Goal: Check status: Check status

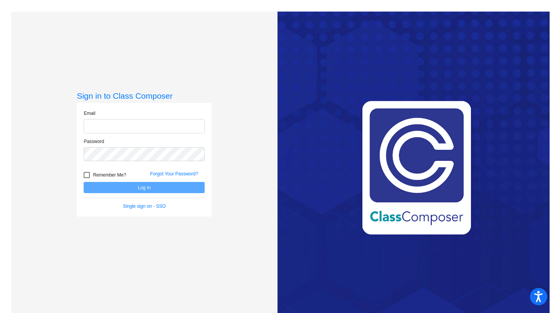
type input "[PERSON_NAME][EMAIL_ADDRESS][DOMAIN_NAME]"
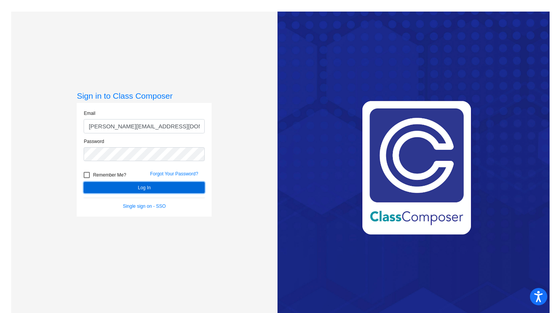
click at [126, 189] on button "Log In" at bounding box center [144, 187] width 121 height 11
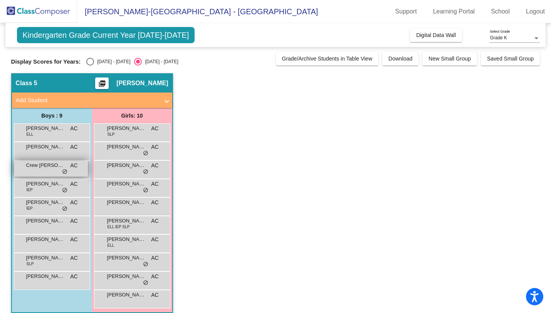
click at [49, 171] on div "Crew [PERSON_NAME] lock do_not_disturb_alt" at bounding box center [51, 169] width 74 height 16
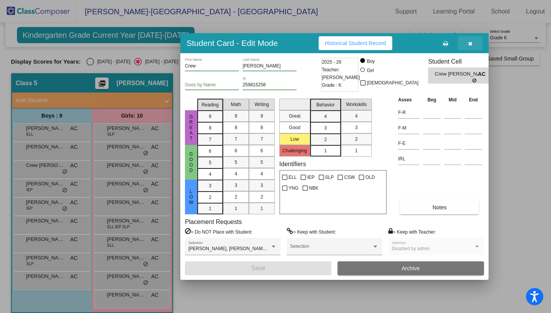
click at [471, 45] on icon "button" at bounding box center [470, 43] width 4 height 5
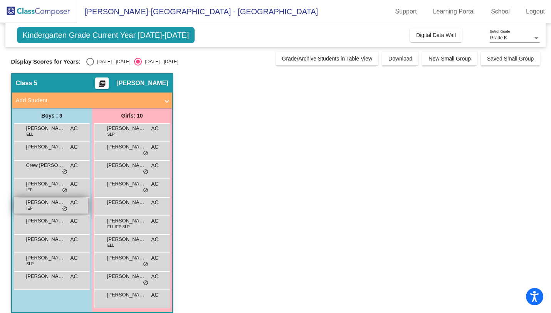
click at [39, 207] on div "[PERSON_NAME] IEP AC lock do_not_disturb_alt" at bounding box center [51, 206] width 74 height 16
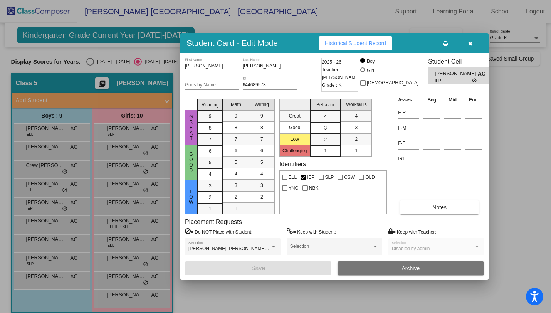
click at [470, 46] on icon "button" at bounding box center [470, 43] width 4 height 5
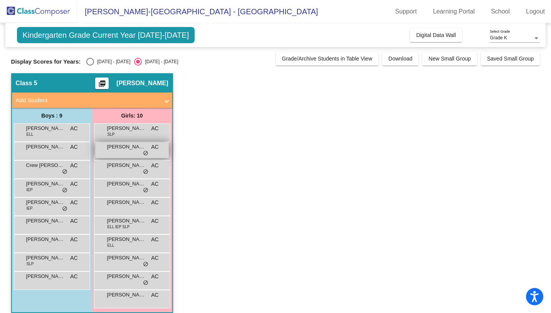
click at [133, 150] on span "[PERSON_NAME]" at bounding box center [126, 147] width 39 height 8
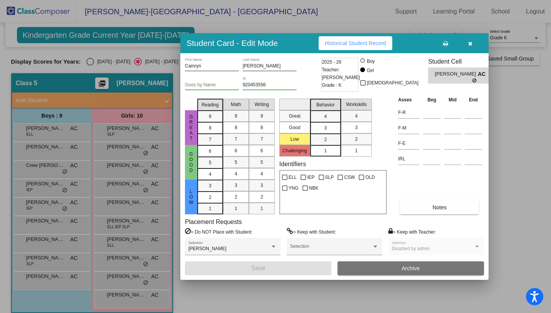
click at [469, 44] on icon "button" at bounding box center [470, 43] width 4 height 5
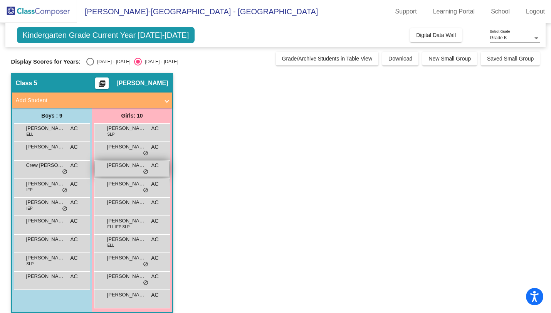
click at [127, 167] on span "[PERSON_NAME]" at bounding box center [126, 166] width 39 height 8
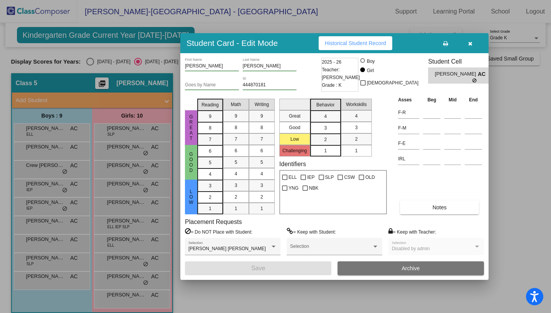
click at [473, 44] on button "button" at bounding box center [470, 43] width 25 height 14
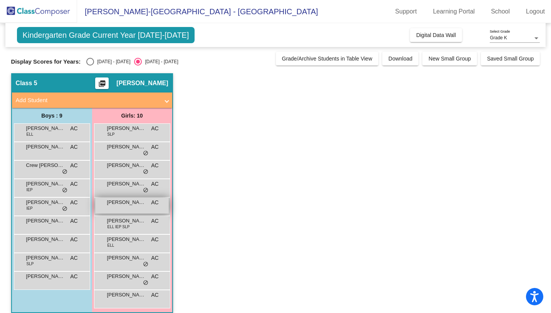
scroll to position [8, 0]
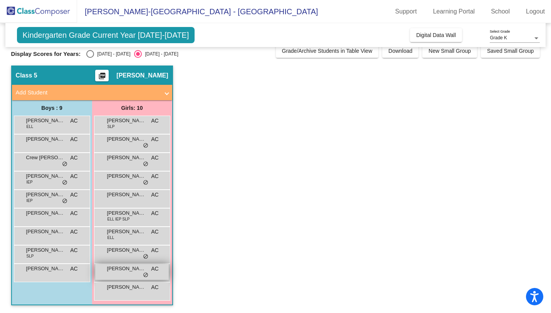
click at [128, 275] on div "[PERSON_NAME] AC lock do_not_disturb_alt" at bounding box center [132, 272] width 74 height 16
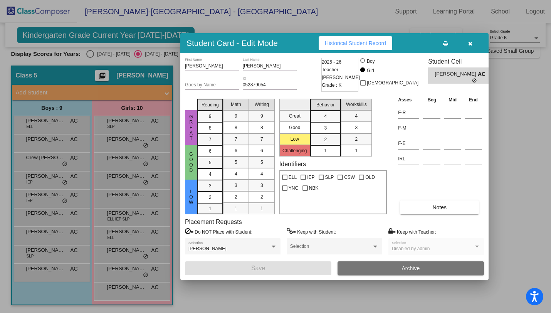
click at [474, 43] on button "button" at bounding box center [470, 43] width 25 height 14
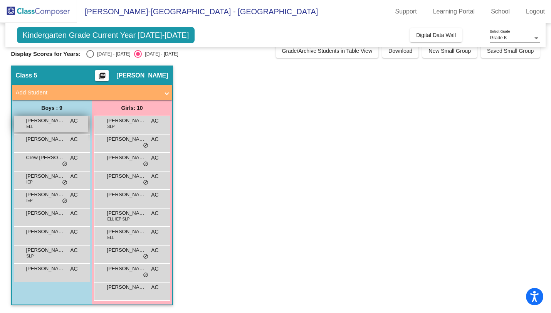
click at [59, 126] on div "[PERSON_NAME] [PERSON_NAME] AC lock do_not_disturb_alt" at bounding box center [51, 124] width 74 height 16
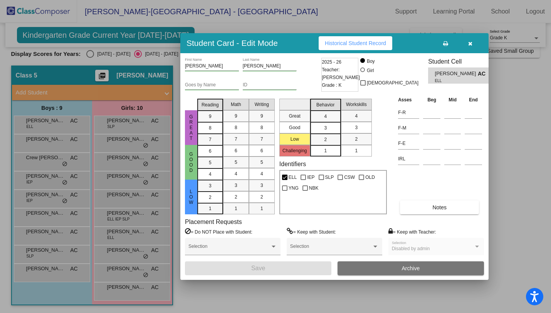
click at [371, 38] on button "Historical Student Record" at bounding box center [356, 43] width 74 height 14
click at [472, 40] on span "button" at bounding box center [470, 43] width 4 height 6
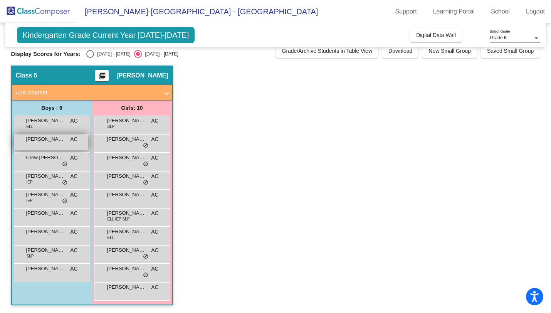
click at [42, 143] on div "[PERSON_NAME] AC lock do_not_disturb_alt" at bounding box center [51, 143] width 74 height 16
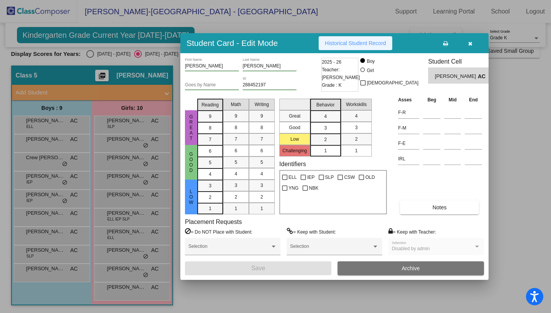
click at [347, 45] on span "Historical Student Record" at bounding box center [355, 43] width 61 height 6
click at [475, 41] on button "button" at bounding box center [470, 43] width 25 height 14
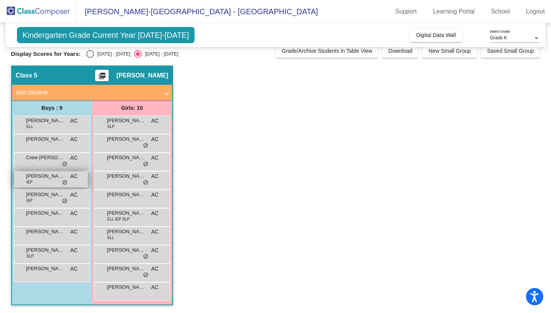
click at [44, 173] on span "[PERSON_NAME]" at bounding box center [45, 176] width 39 height 8
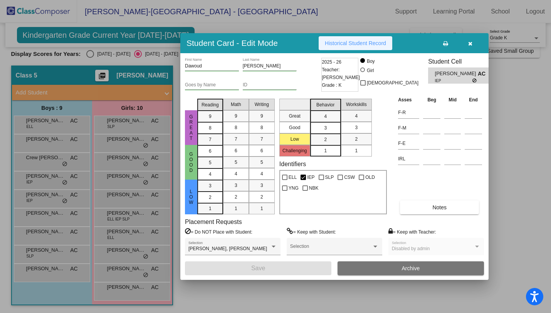
click at [349, 42] on span "Historical Student Record" at bounding box center [355, 43] width 61 height 6
click at [475, 40] on button "button" at bounding box center [470, 43] width 25 height 14
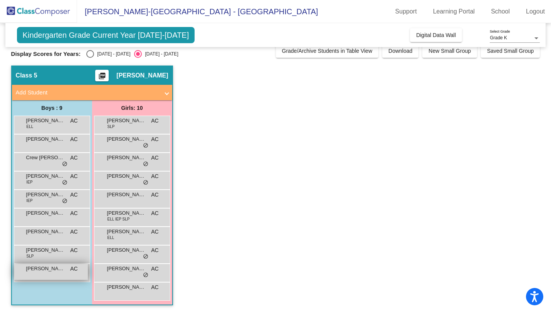
click at [39, 272] on span "[PERSON_NAME]" at bounding box center [45, 269] width 39 height 8
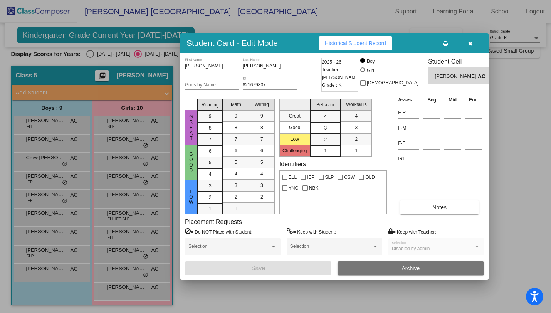
click at [364, 46] on span "Historical Student Record" at bounding box center [355, 43] width 61 height 6
click at [468, 45] on button "button" at bounding box center [470, 43] width 25 height 14
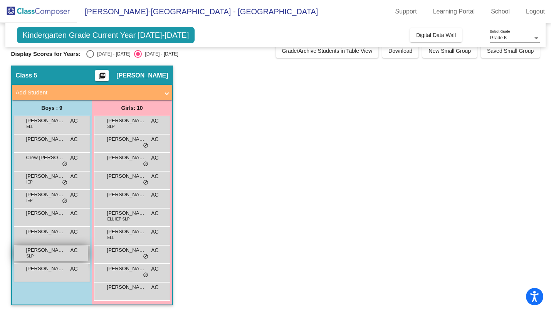
click at [43, 251] on span "[PERSON_NAME] [PERSON_NAME]" at bounding box center [45, 250] width 39 height 8
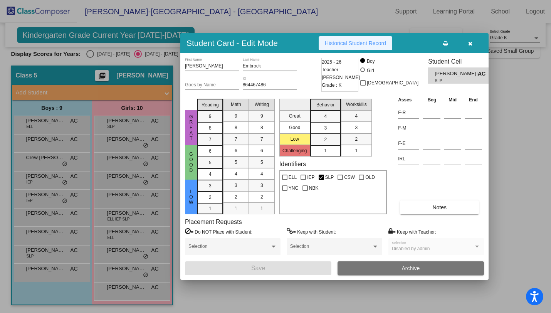
click at [381, 44] on span "Historical Student Record" at bounding box center [355, 43] width 61 height 6
click at [473, 44] on button "button" at bounding box center [470, 43] width 25 height 14
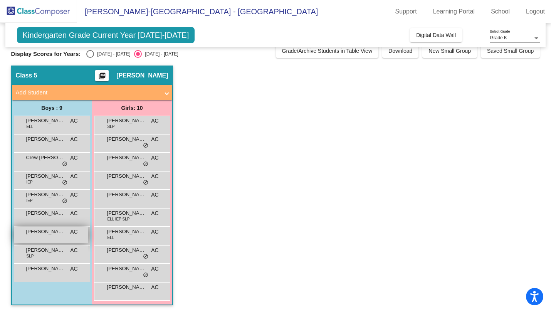
click at [43, 237] on div "[PERSON_NAME] Defourny AC lock do_not_disturb_alt" at bounding box center [51, 235] width 74 height 16
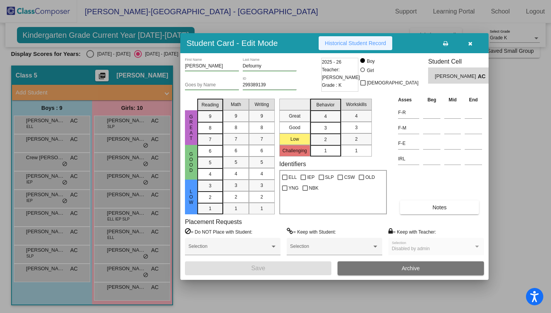
click at [349, 49] on button "Historical Student Record" at bounding box center [356, 43] width 74 height 14
click at [476, 42] on button "button" at bounding box center [470, 43] width 25 height 14
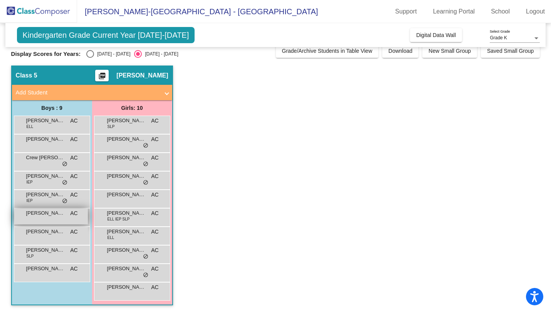
click at [45, 213] on span "[PERSON_NAME]" at bounding box center [45, 213] width 39 height 8
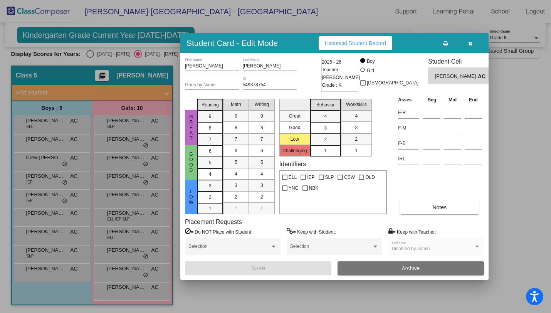
click at [391, 48] on button "Historical Student Record" at bounding box center [356, 43] width 74 height 14
click at [467, 49] on button "button" at bounding box center [470, 43] width 25 height 14
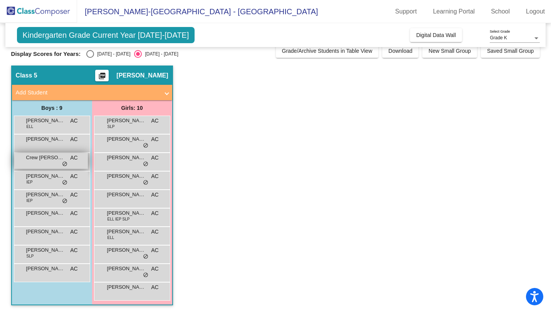
click at [46, 160] on span "Crew [PERSON_NAME]" at bounding box center [45, 158] width 39 height 8
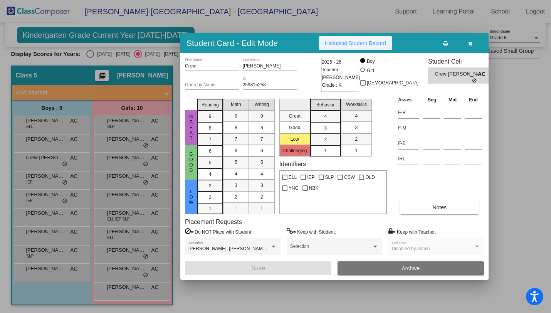
click at [363, 43] on span "Historical Student Record" at bounding box center [355, 43] width 61 height 6
click at [470, 45] on icon "button" at bounding box center [470, 43] width 4 height 5
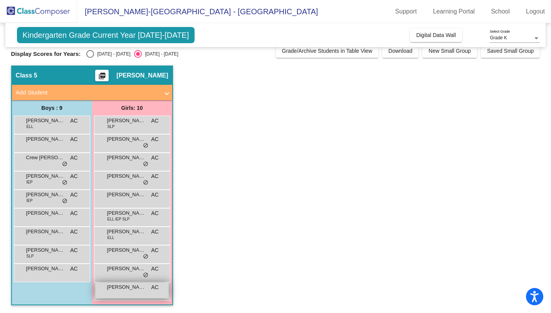
click at [115, 289] on span "[PERSON_NAME]" at bounding box center [126, 287] width 39 height 8
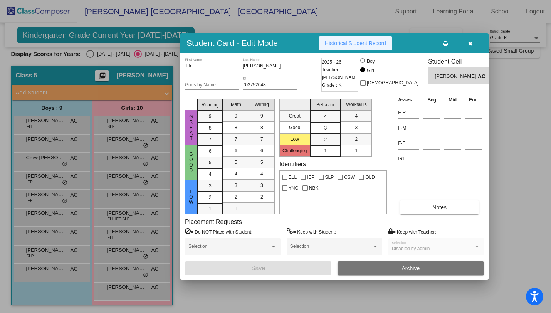
click at [376, 40] on span "Historical Student Record" at bounding box center [355, 43] width 61 height 6
click at [469, 41] on icon "button" at bounding box center [470, 43] width 4 height 5
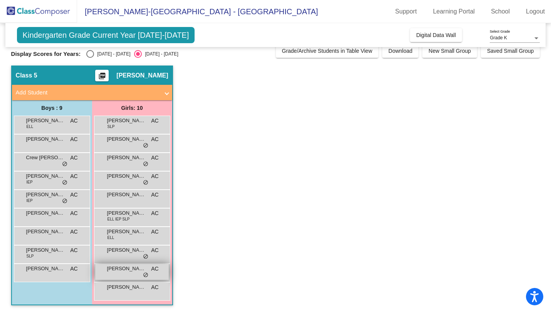
click at [126, 271] on span "[PERSON_NAME]" at bounding box center [126, 269] width 39 height 8
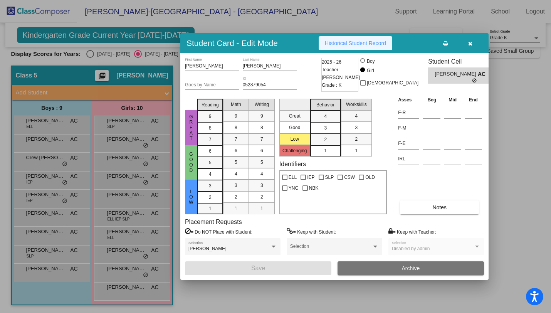
click at [392, 47] on button "Historical Student Record" at bounding box center [356, 43] width 74 height 14
click at [471, 49] on button "button" at bounding box center [470, 43] width 25 height 14
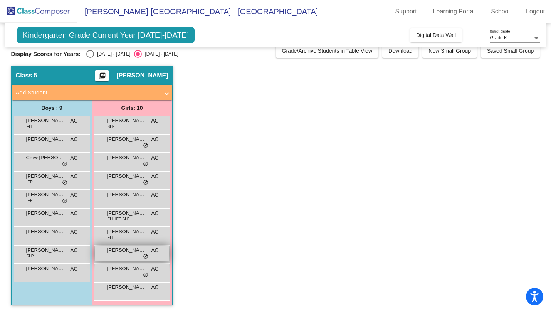
click at [121, 255] on div "[PERSON_NAME] AC lock do_not_disturb_alt" at bounding box center [132, 254] width 74 height 16
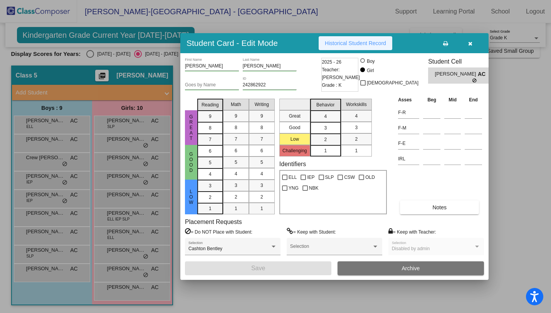
click at [358, 41] on span "Historical Student Record" at bounding box center [355, 43] width 61 height 6
click at [470, 42] on icon "button" at bounding box center [470, 43] width 4 height 5
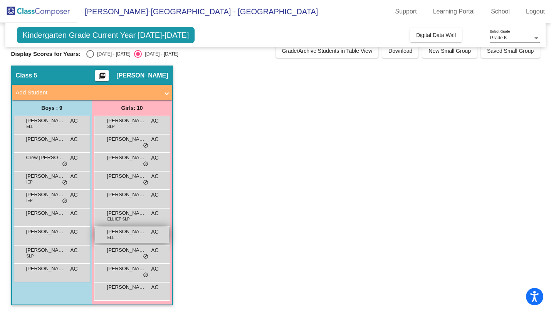
click at [121, 235] on span "[PERSON_NAME]" at bounding box center [126, 232] width 39 height 8
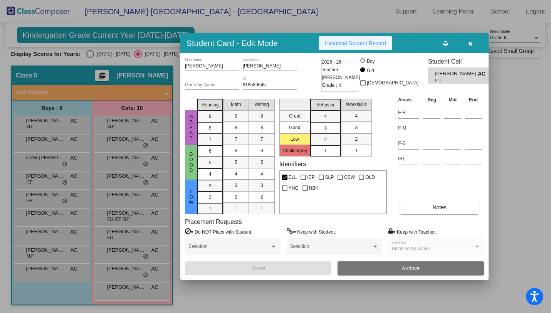
click at [351, 42] on span "Historical Student Record" at bounding box center [355, 43] width 61 height 6
click at [470, 45] on icon "button" at bounding box center [470, 43] width 4 height 5
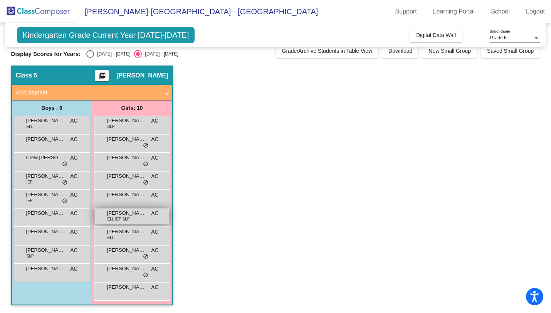
click at [125, 219] on span "ELL IEP SLP" at bounding box center [119, 219] width 22 height 6
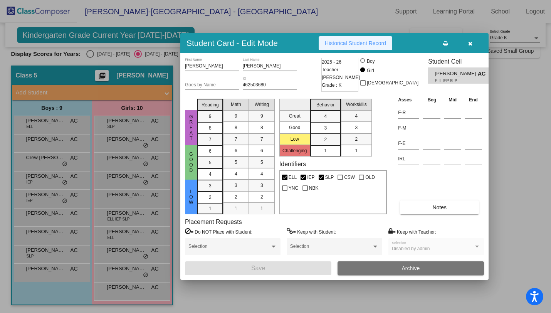
click at [379, 44] on span "Historical Student Record" at bounding box center [355, 43] width 61 height 6
click at [466, 43] on button "button" at bounding box center [470, 43] width 25 height 14
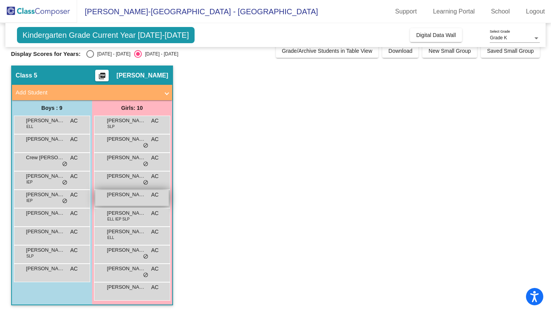
click at [127, 194] on span "[PERSON_NAME]" at bounding box center [126, 195] width 39 height 8
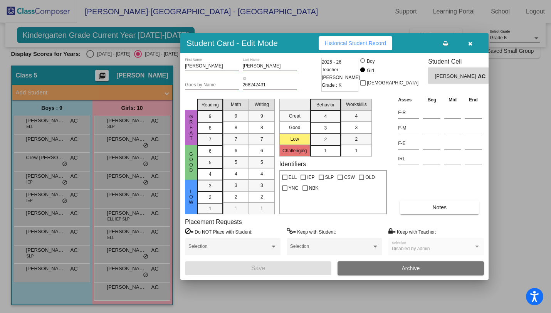
click at [351, 41] on span "Historical Student Record" at bounding box center [355, 43] width 61 height 6
click at [473, 46] on button "button" at bounding box center [470, 43] width 25 height 14
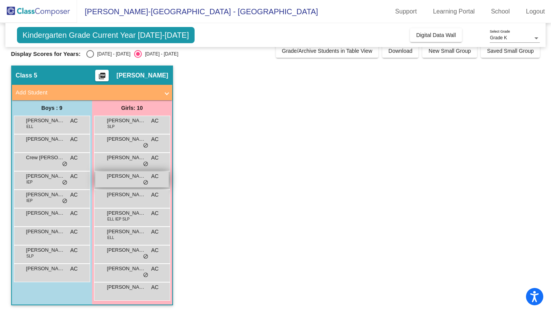
click at [124, 183] on div "[PERSON_NAME] AC lock do_not_disturb_alt" at bounding box center [132, 180] width 74 height 16
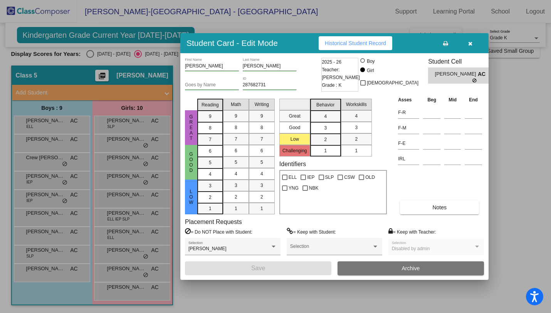
click at [386, 41] on span "Historical Student Record" at bounding box center [355, 43] width 61 height 6
click at [472, 43] on icon "button" at bounding box center [470, 43] width 4 height 5
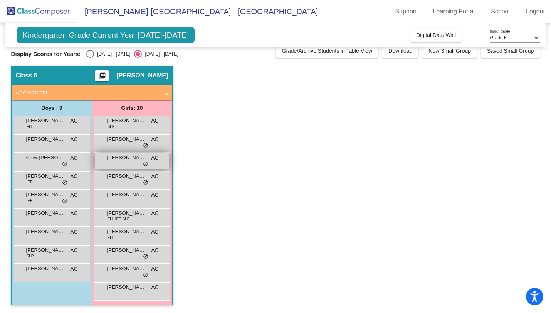
click at [119, 160] on span "[PERSON_NAME]" at bounding box center [126, 158] width 39 height 8
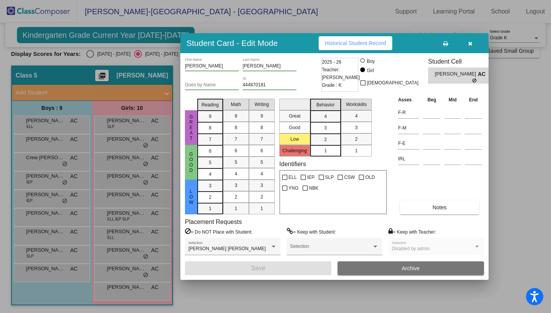
click at [362, 46] on span "Historical Student Record" at bounding box center [355, 43] width 61 height 6
click at [469, 44] on icon "button" at bounding box center [470, 43] width 4 height 5
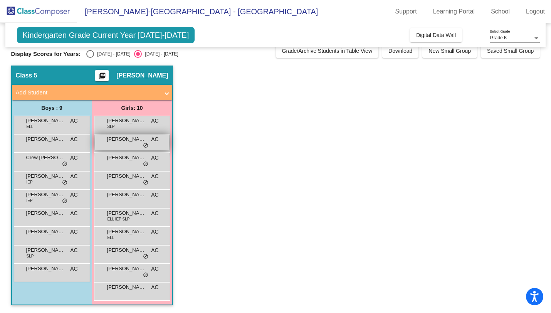
click at [118, 141] on span "[PERSON_NAME]" at bounding box center [126, 139] width 39 height 8
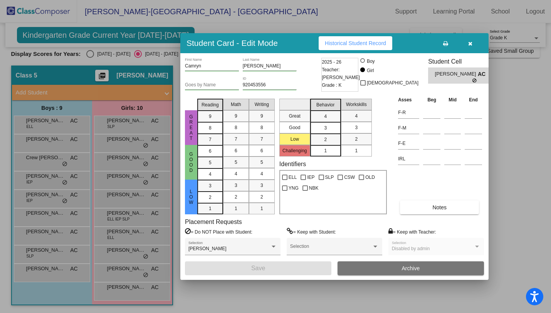
click at [357, 38] on button "Historical Student Record" at bounding box center [356, 43] width 74 height 14
click at [468, 46] on button "button" at bounding box center [470, 43] width 25 height 14
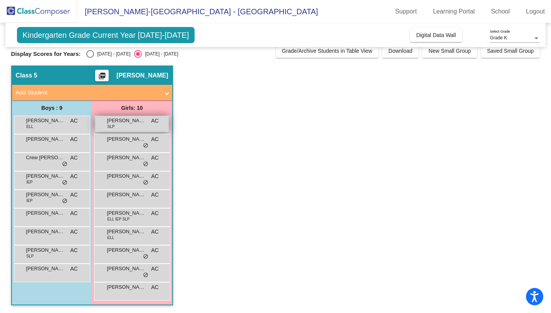
click at [116, 129] on div "[PERSON_NAME] SLP AC lock do_not_disturb_alt" at bounding box center [132, 124] width 74 height 16
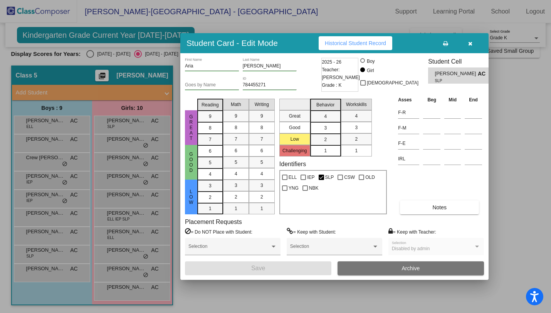
click at [355, 49] on button "Historical Student Record" at bounding box center [356, 43] width 74 height 14
click at [472, 44] on icon "button" at bounding box center [470, 43] width 4 height 5
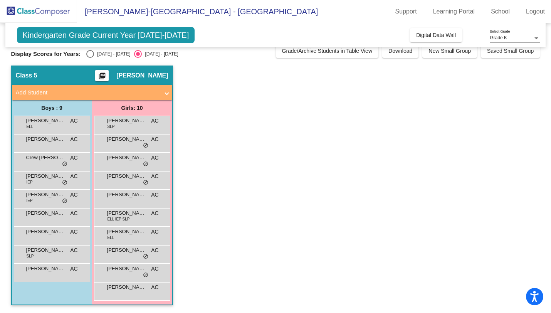
scroll to position [0, 0]
